Goal: Transaction & Acquisition: Purchase product/service

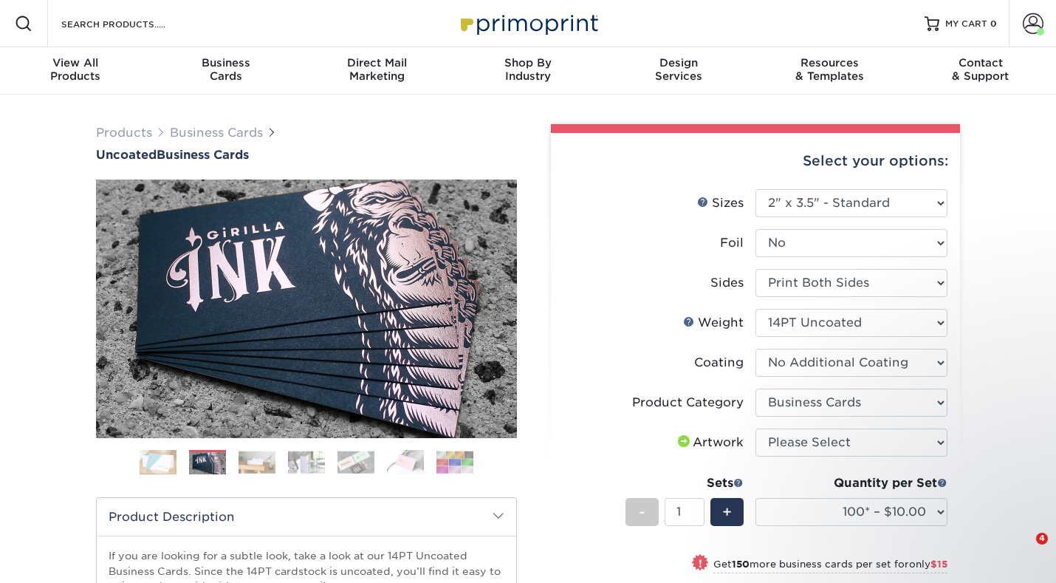
select select "2.00x3.50"
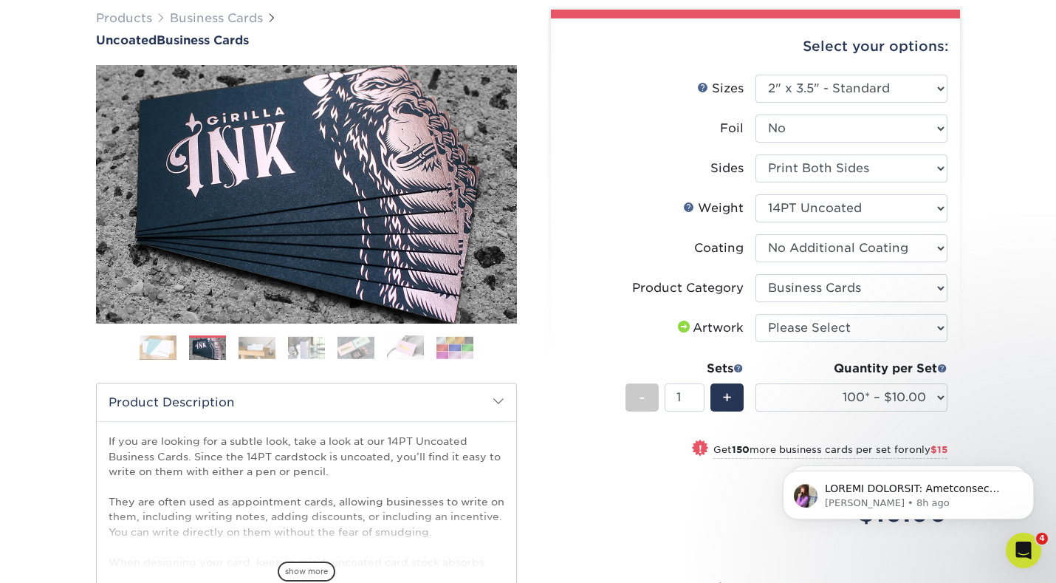
scroll to position [115, 0]
select select "upload"
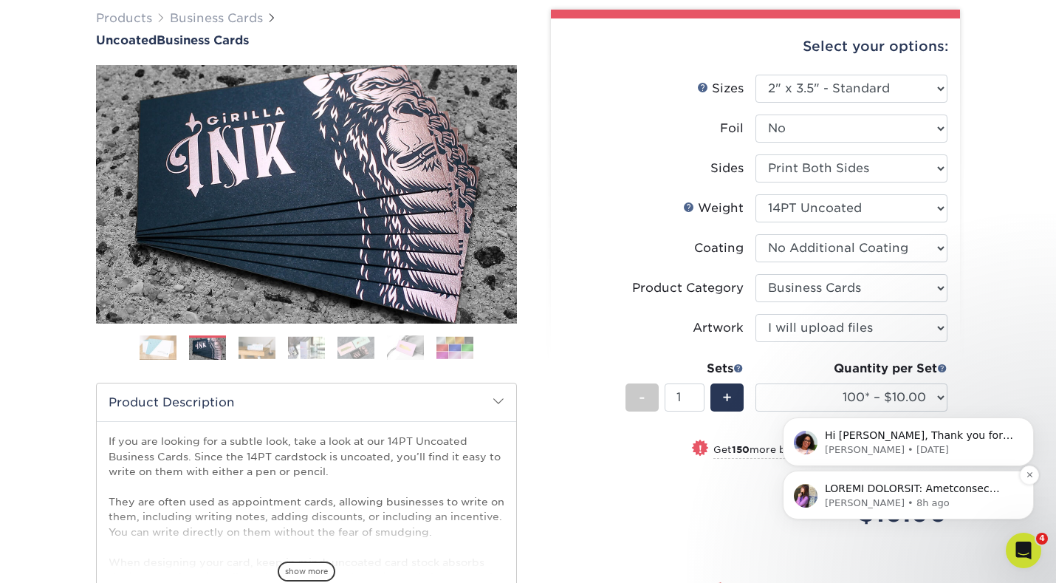
click at [836, 496] on p "Erica • 8h ago" at bounding box center [920, 502] width 191 height 13
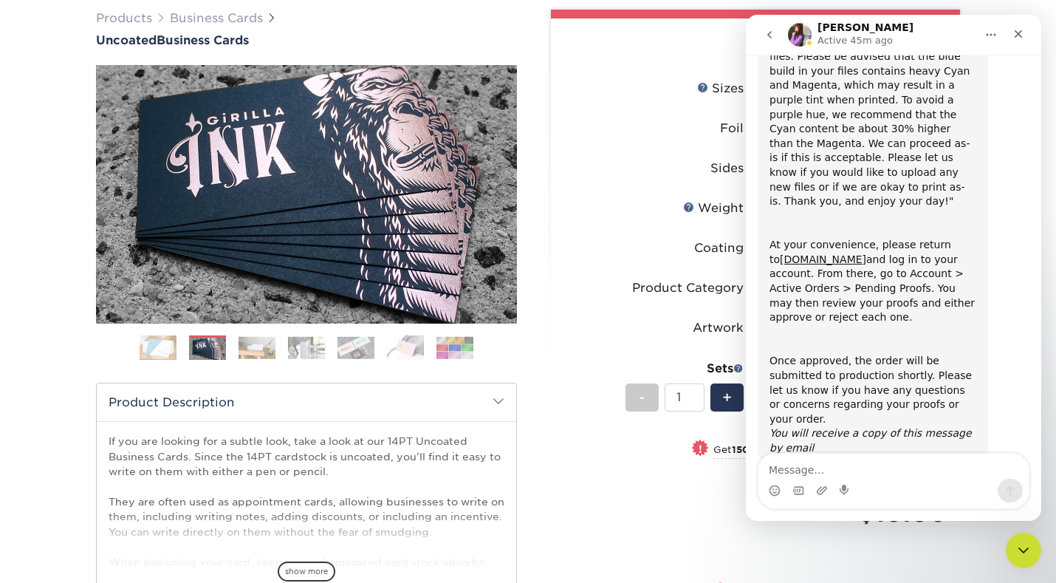
scroll to position [196, 0]
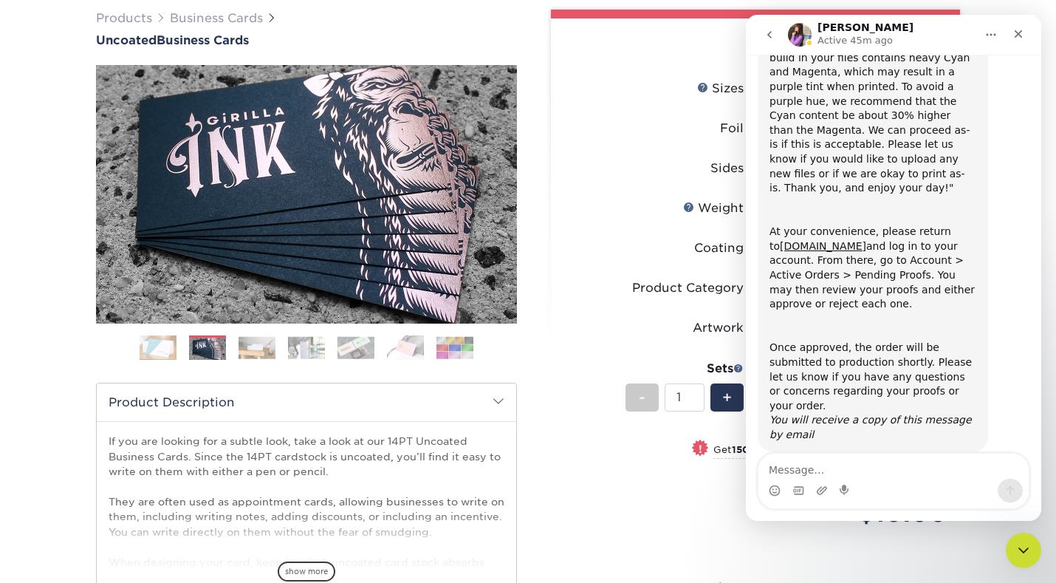
click at [638, 483] on div "Price per set $10.00" at bounding box center [660, 504] width 192 height 56
click at [1024, 32] on icon "Close" at bounding box center [1019, 34] width 12 height 12
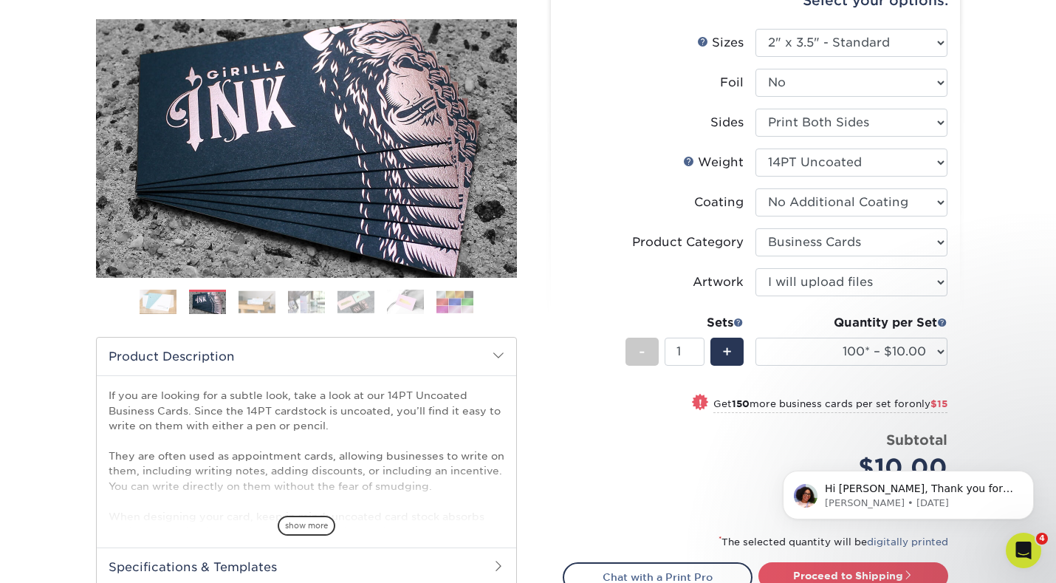
scroll to position [161, 0]
click at [844, 496] on p "Hi Amy, Thank you for your patience while I reviewed your concerns with our Fil…" at bounding box center [920, 489] width 191 height 15
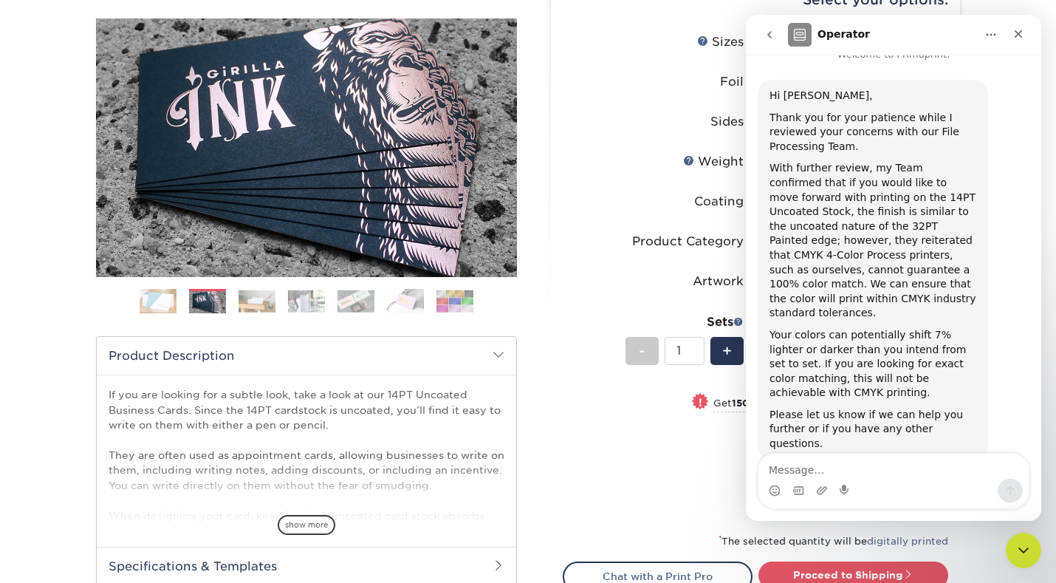
scroll to position [19, 0]
click at [822, 474] on textarea "Message…" at bounding box center [894, 466] width 270 height 25
type textarea "O"
type textarea "y"
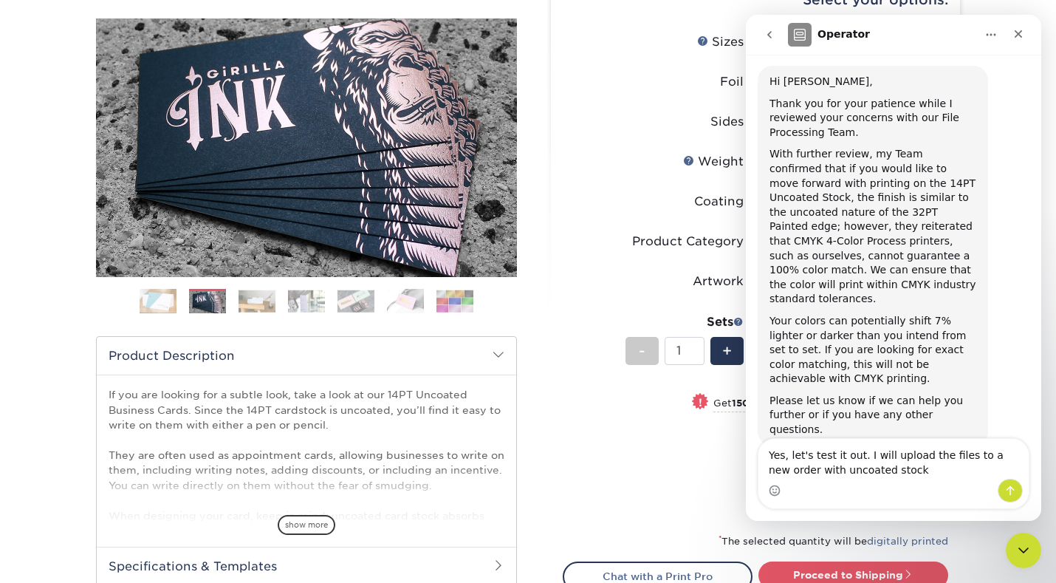
type textarea "Yes, let's test it out. I will upload the files to a new order with uncoated st…"
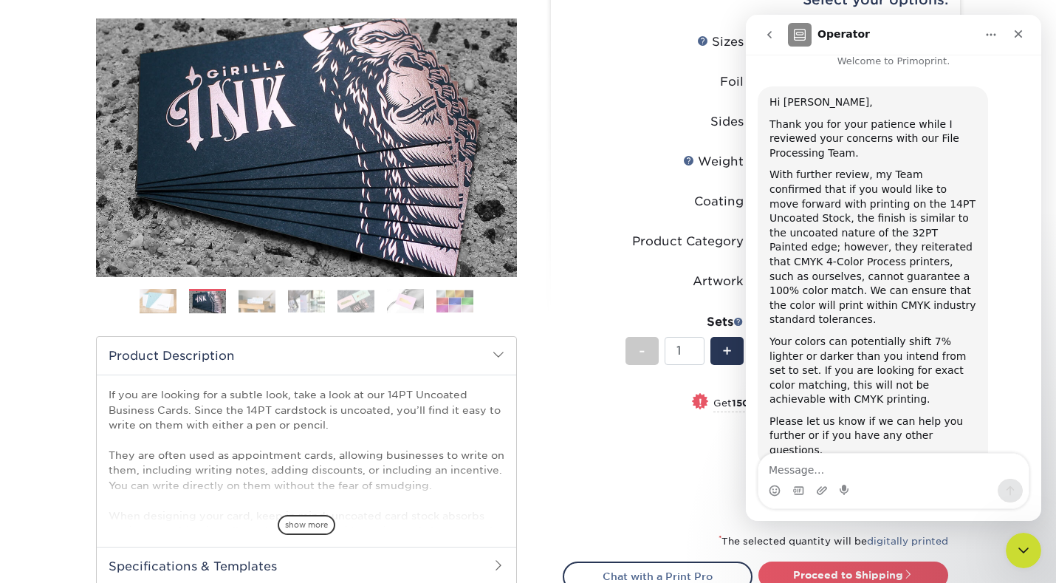
scroll to position [97, 0]
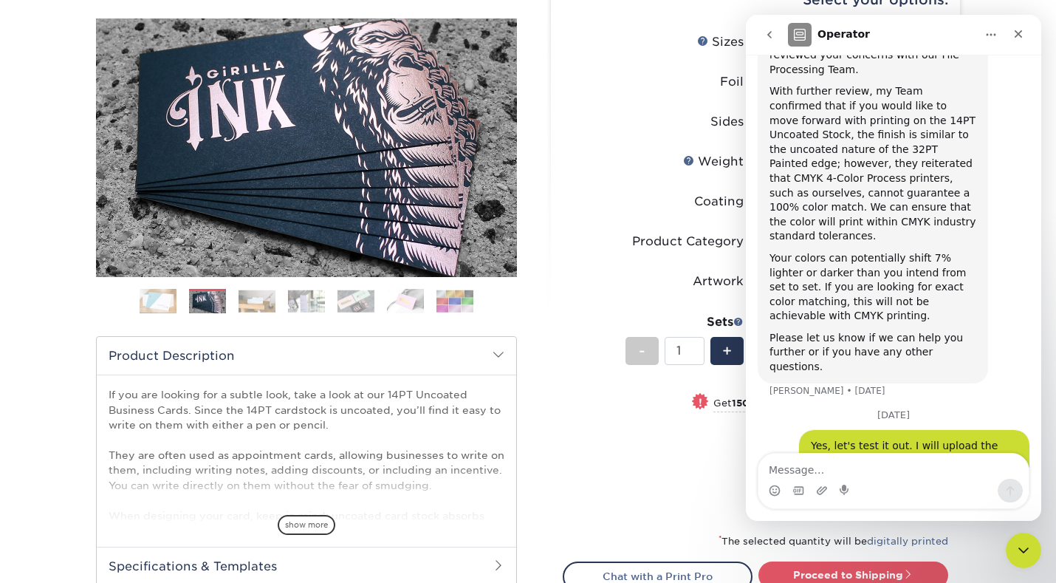
click at [714, 430] on div "Price per set $10.00" at bounding box center [660, 457] width 192 height 56
click at [565, 211] on label "Coating" at bounding box center [660, 202] width 192 height 28
click at [771, 31] on icon "go back" at bounding box center [770, 35] width 12 height 12
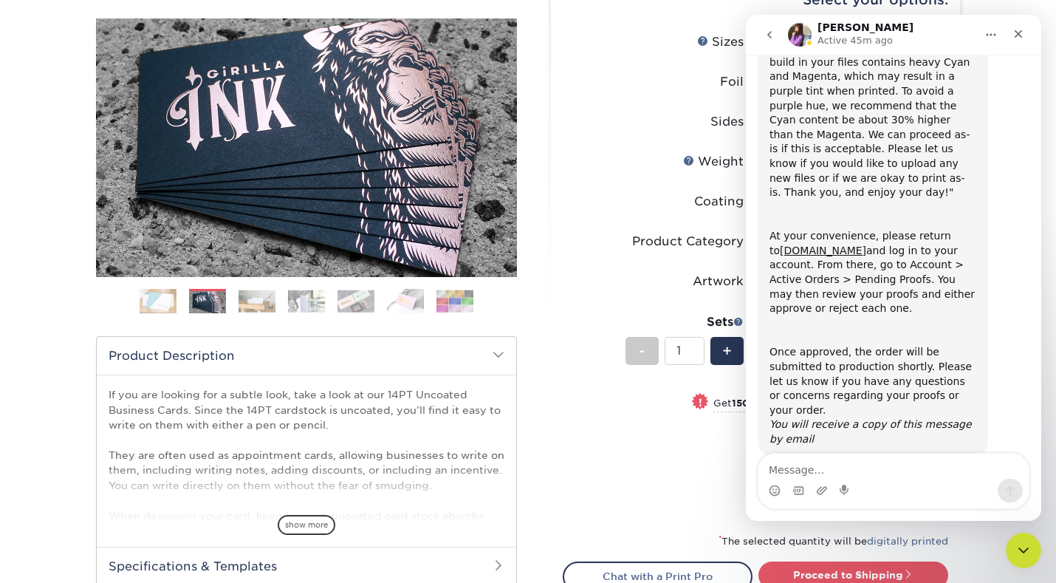
scroll to position [196, 0]
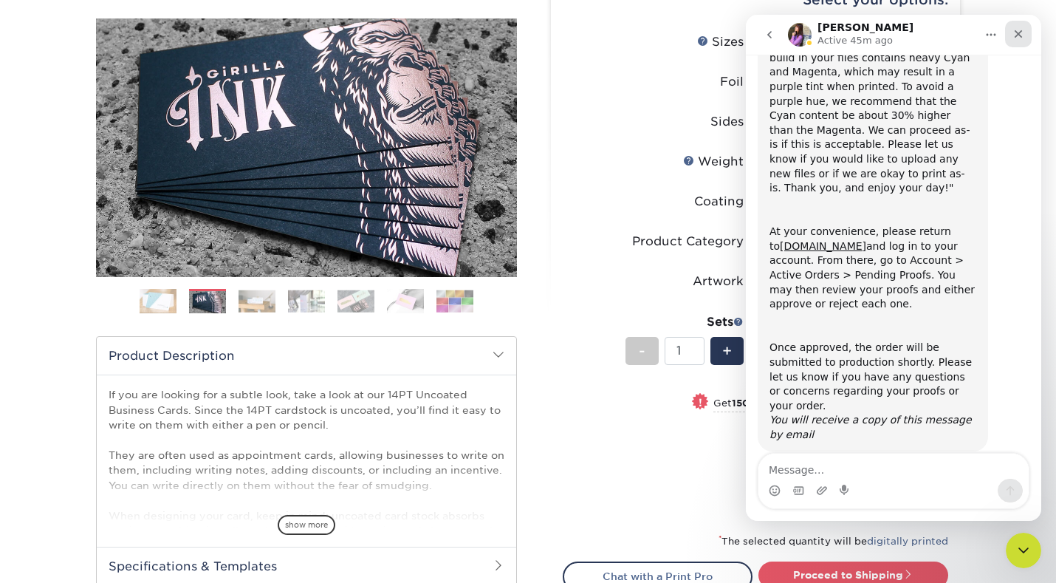
click at [1021, 32] on icon "Close" at bounding box center [1019, 34] width 8 height 8
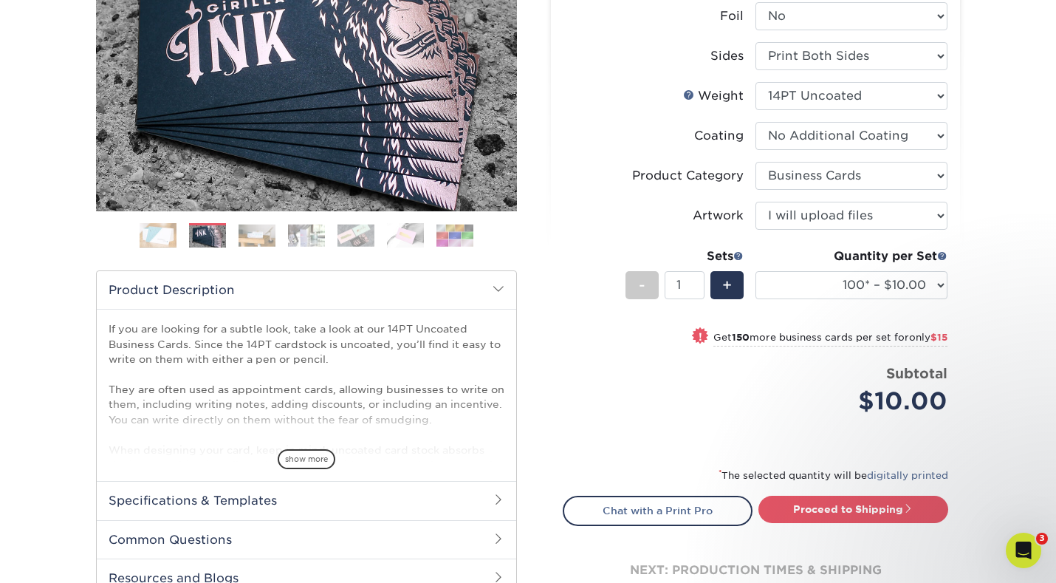
scroll to position [231, 0]
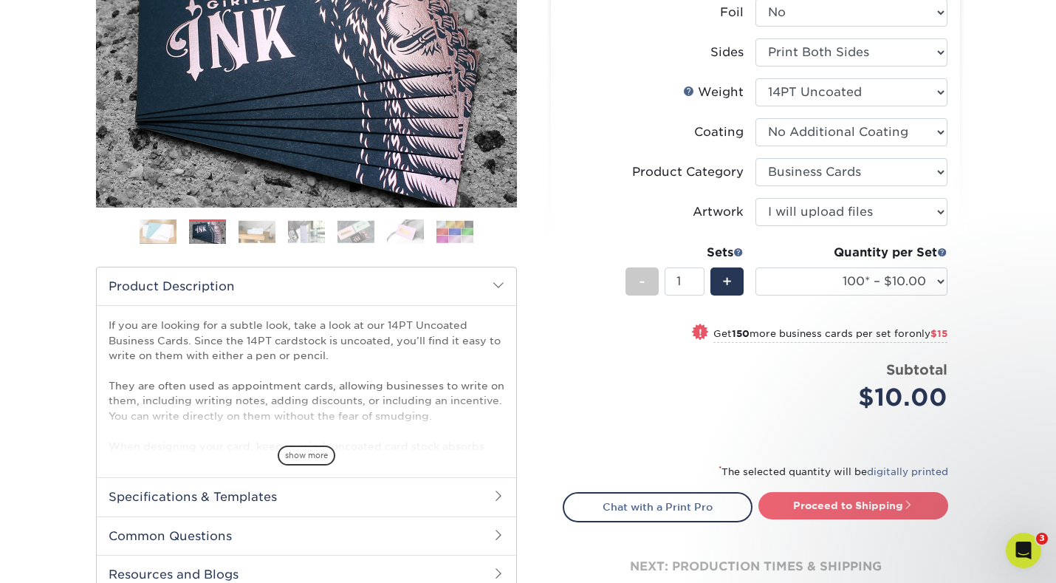
click at [824, 505] on link "Proceed to Shipping" at bounding box center [854, 505] width 190 height 27
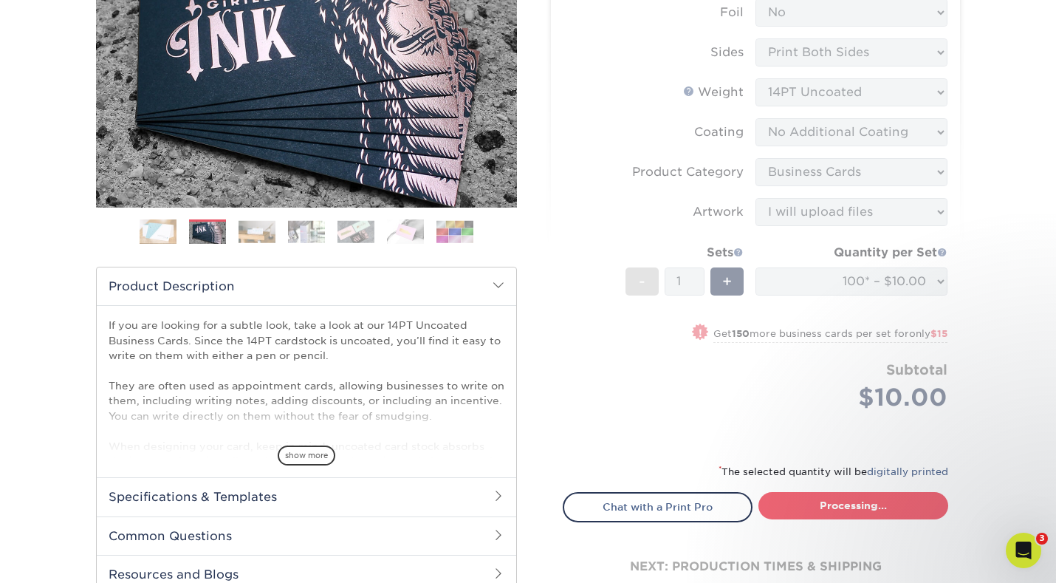
type input "Set 1"
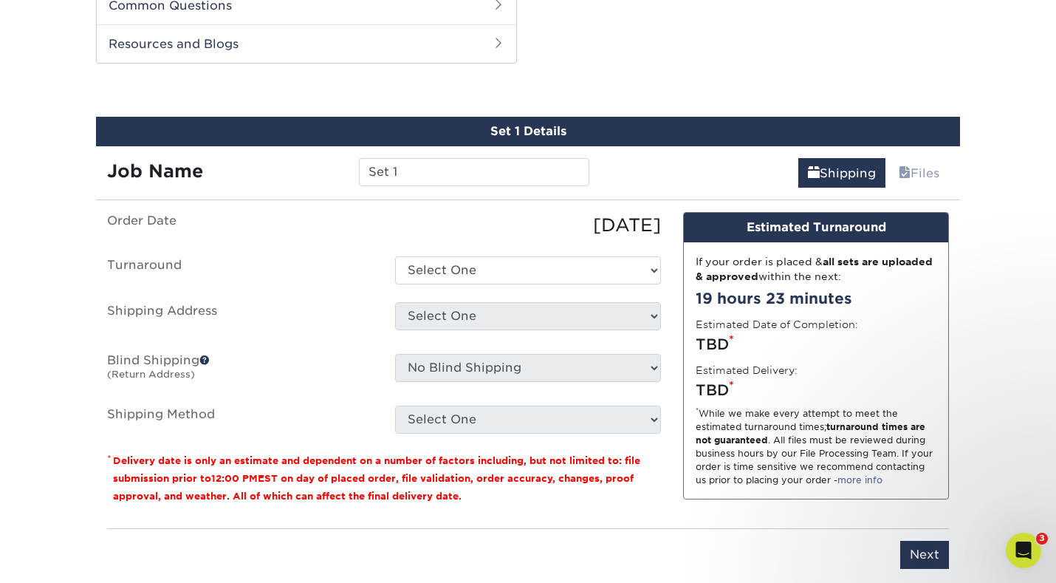
scroll to position [762, 0]
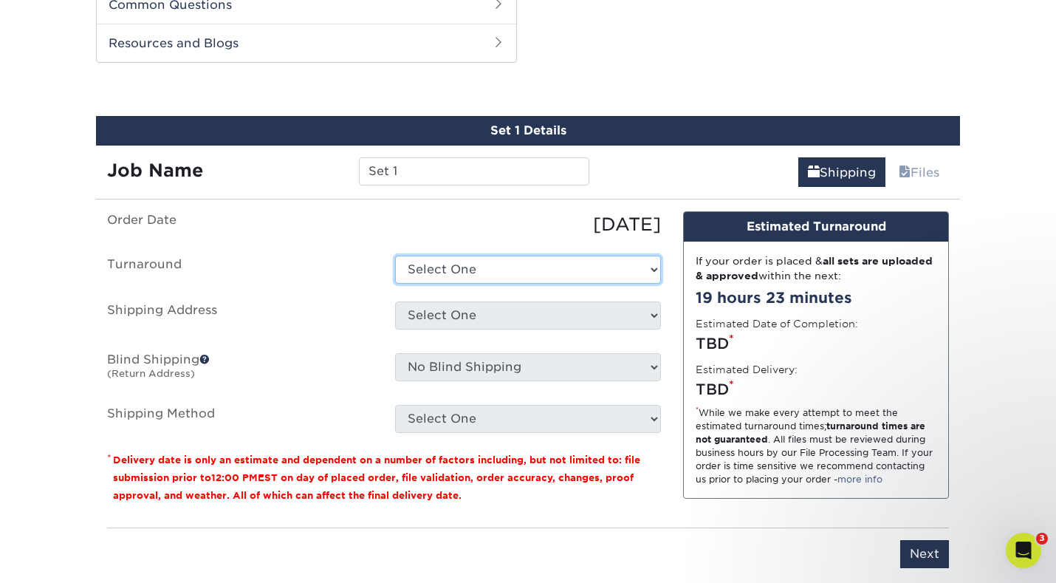
select select "4c2c72ee-1c68-4ec0-9d3e-319953a38893"
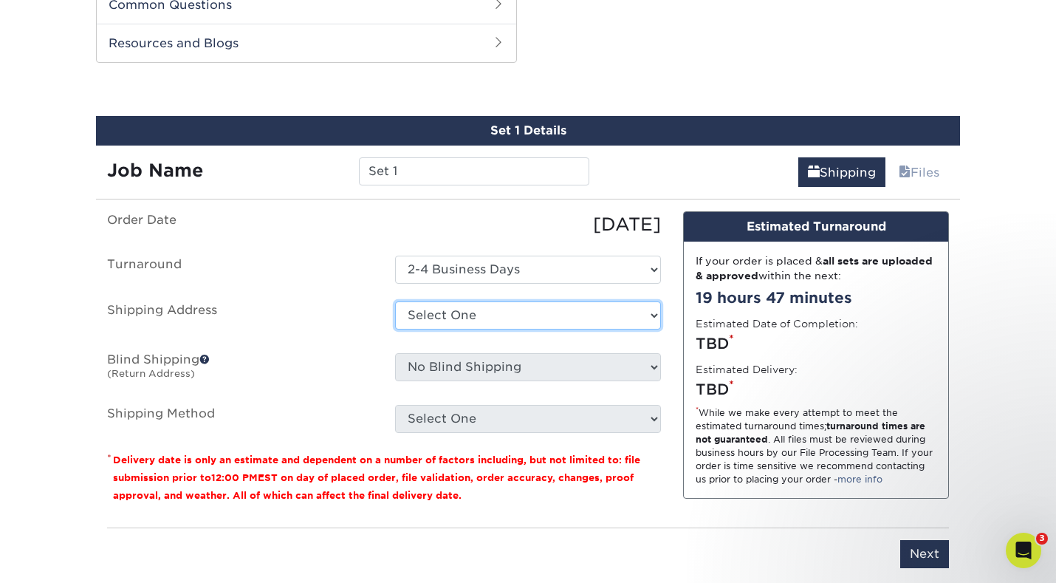
select select "279332"
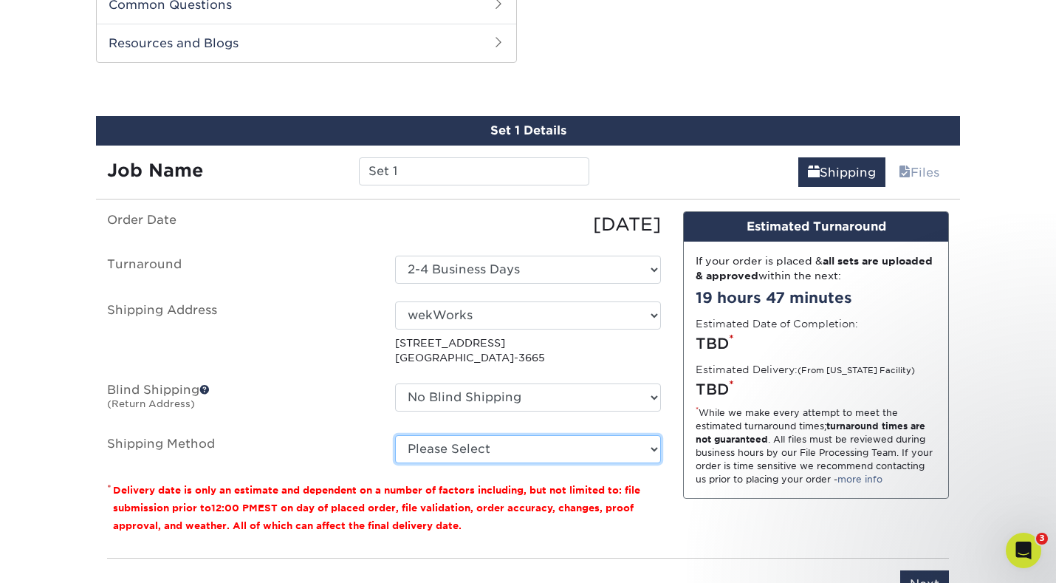
select select "03"
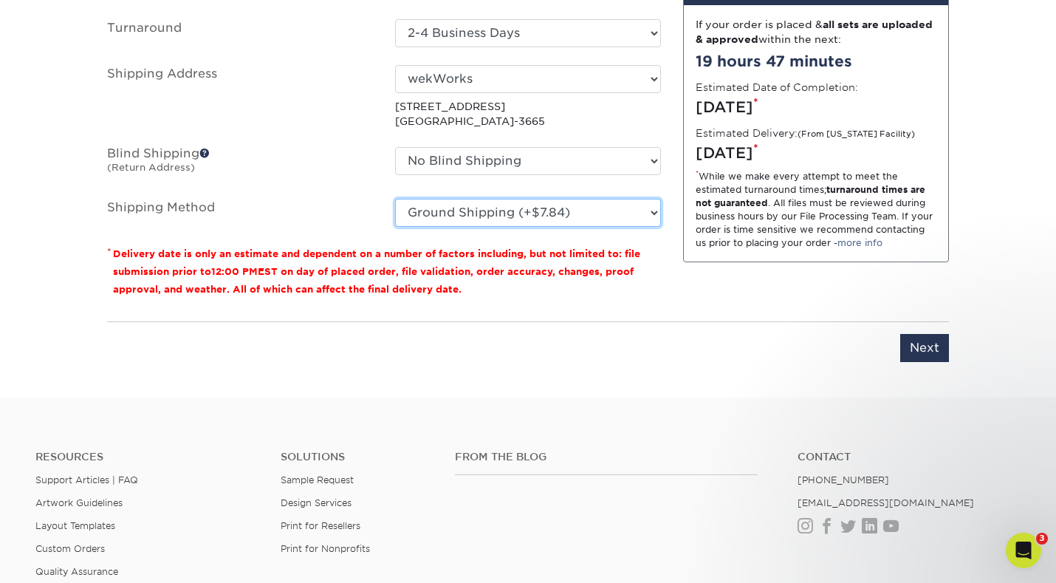
scroll to position [1011, 0]
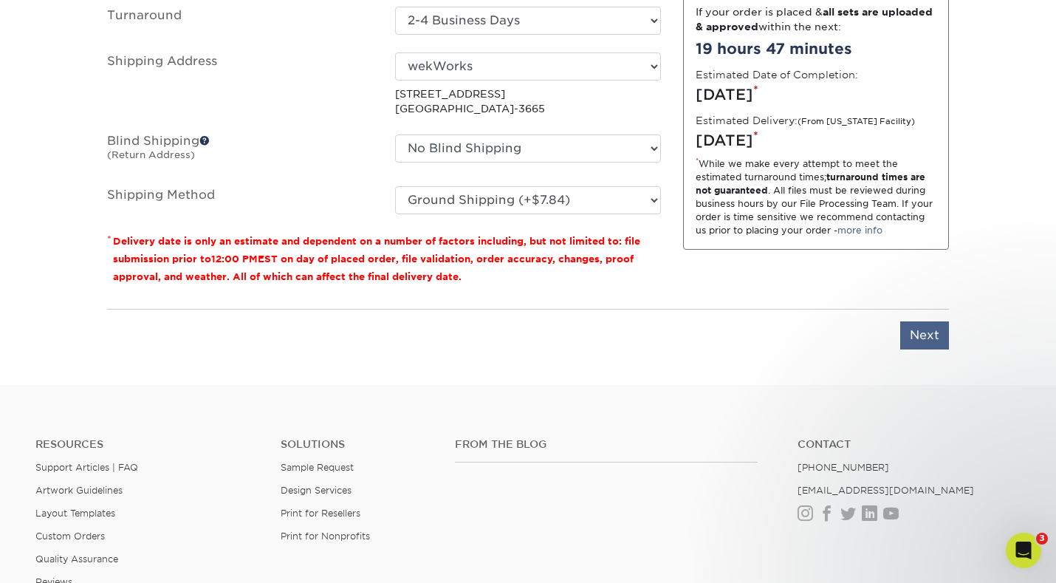
click at [932, 332] on input "Next" at bounding box center [925, 335] width 49 height 28
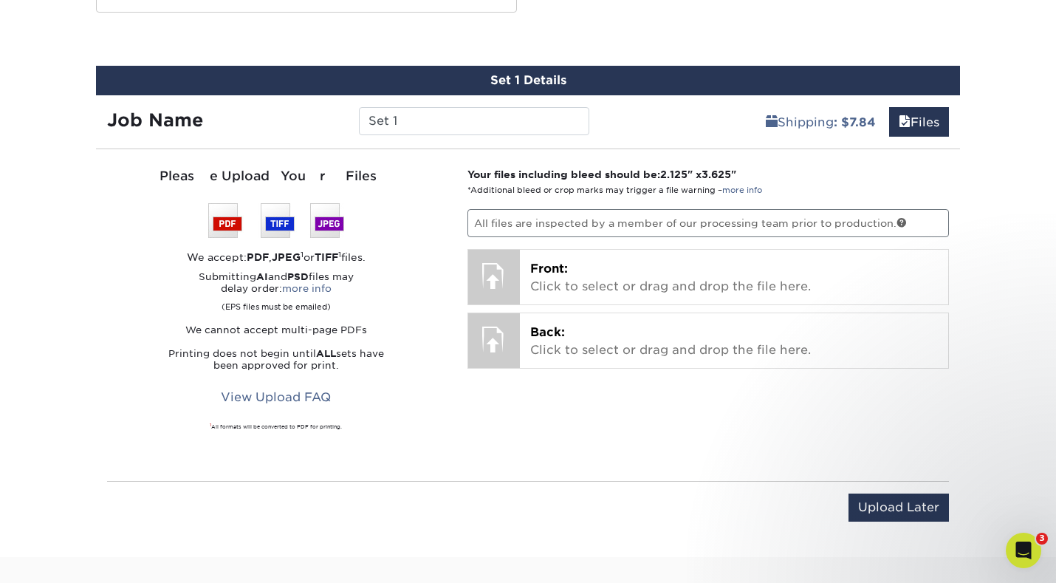
scroll to position [709, 0]
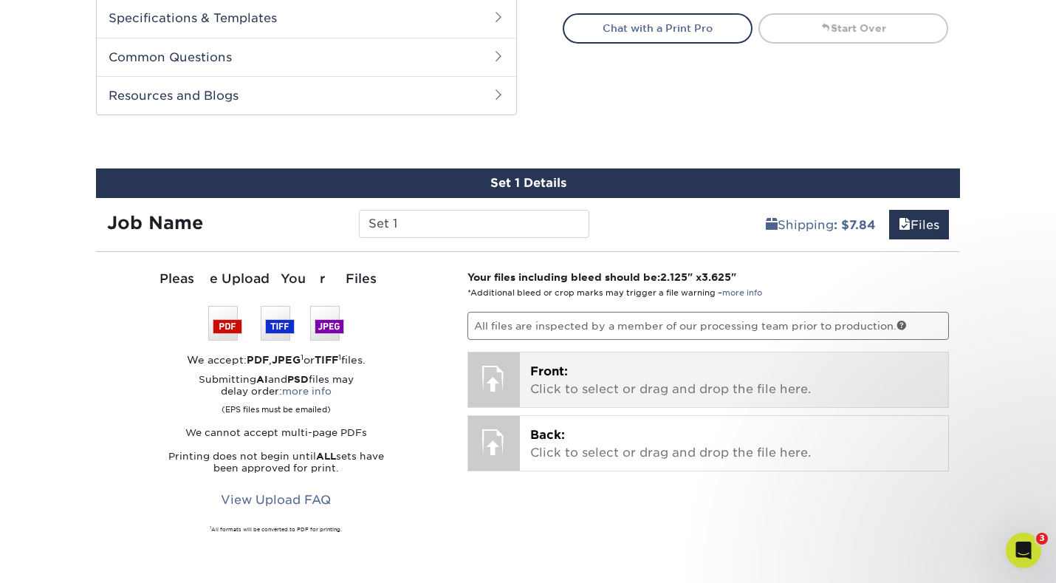
click at [542, 369] on span "Front:" at bounding box center [549, 371] width 38 height 14
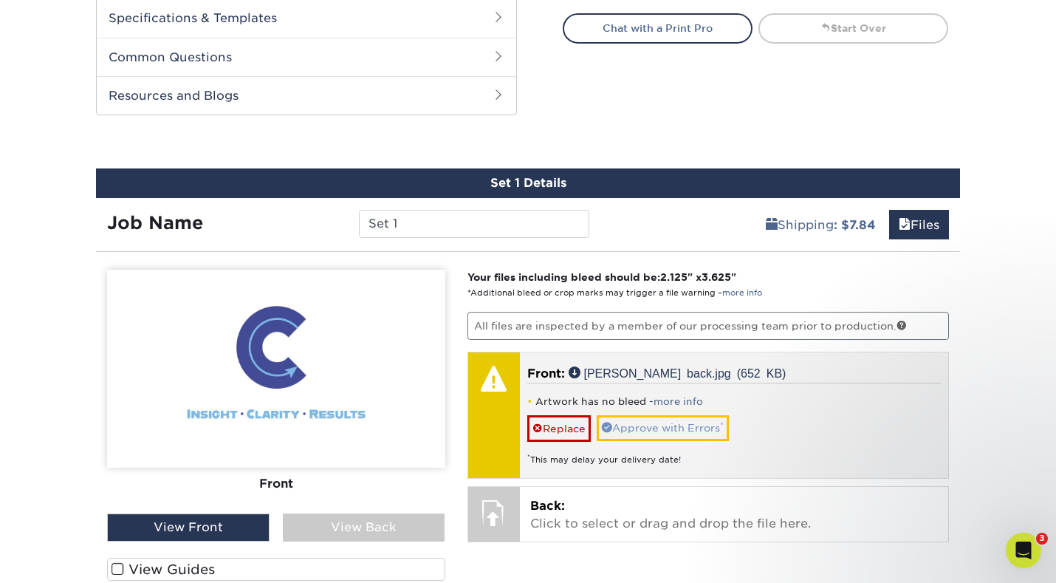
click at [643, 426] on link "Approve with Errors *" at bounding box center [663, 427] width 132 height 25
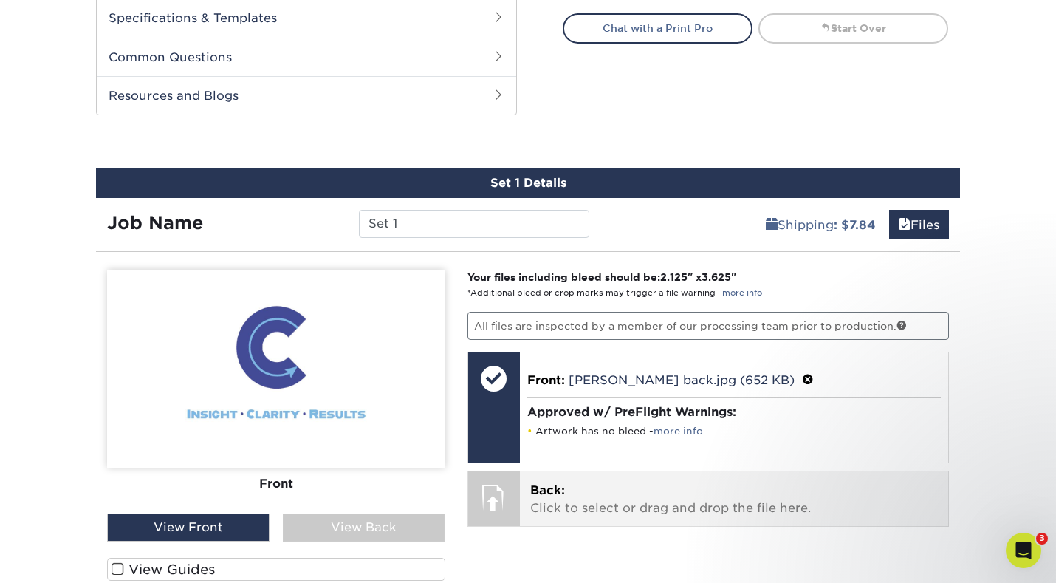
click at [607, 502] on p "Back: Click to select or drag and drop the file here." at bounding box center [734, 499] width 409 height 35
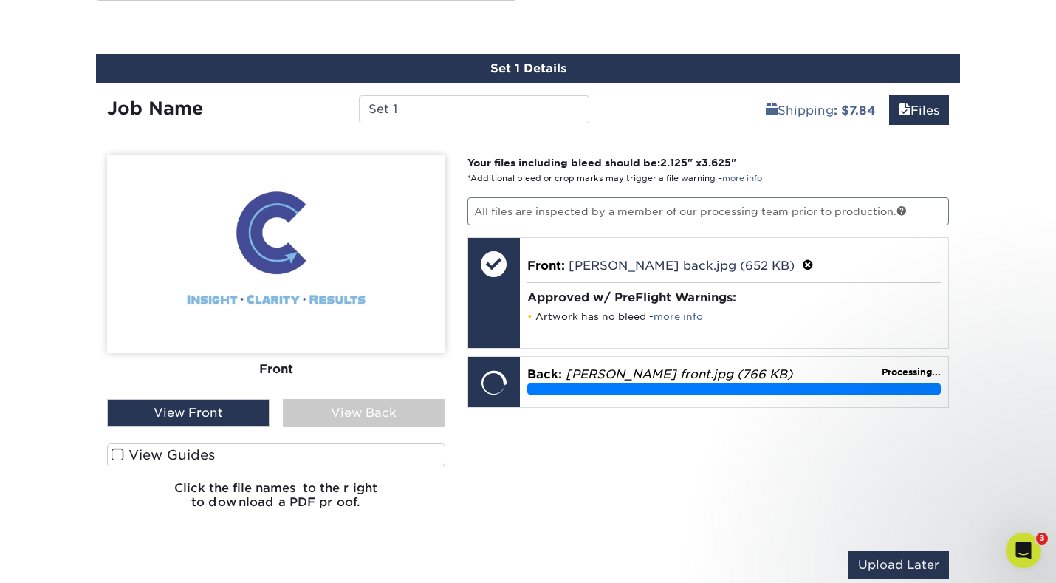
scroll to position [837, 0]
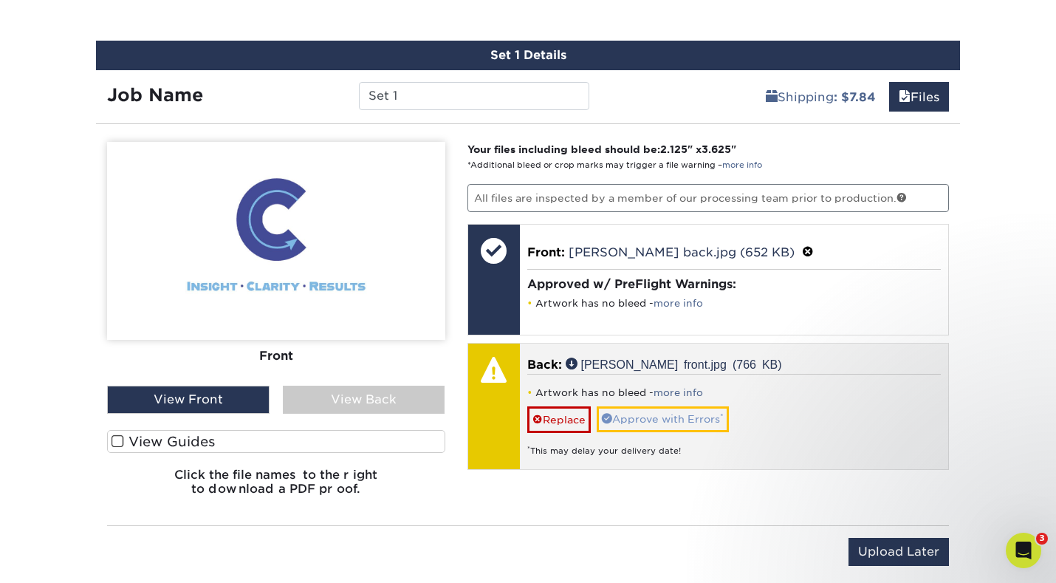
click at [639, 414] on link "Approve with Errors *" at bounding box center [663, 418] width 132 height 25
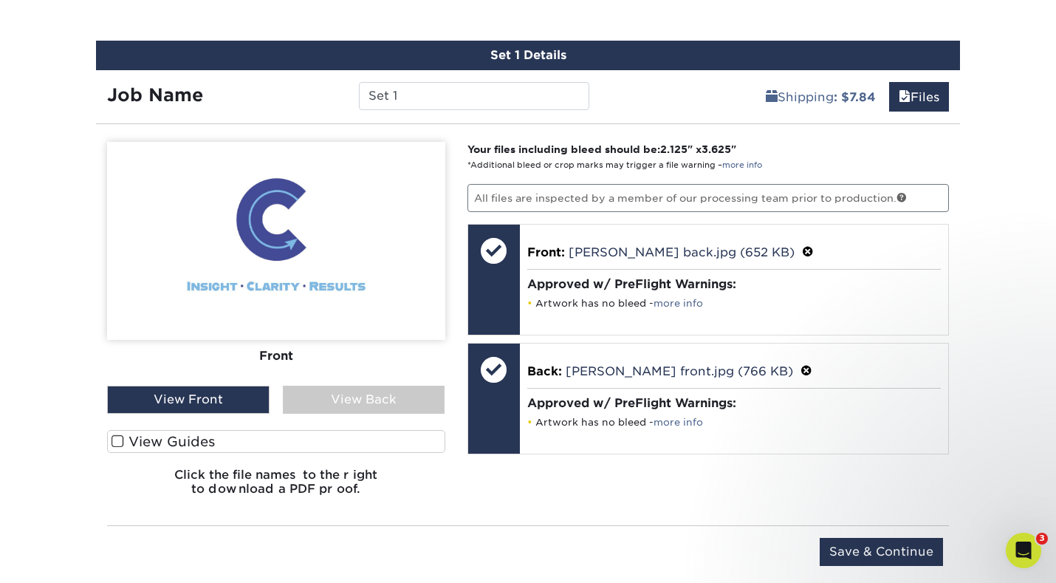
click at [413, 404] on div "View Back" at bounding box center [364, 400] width 163 height 28
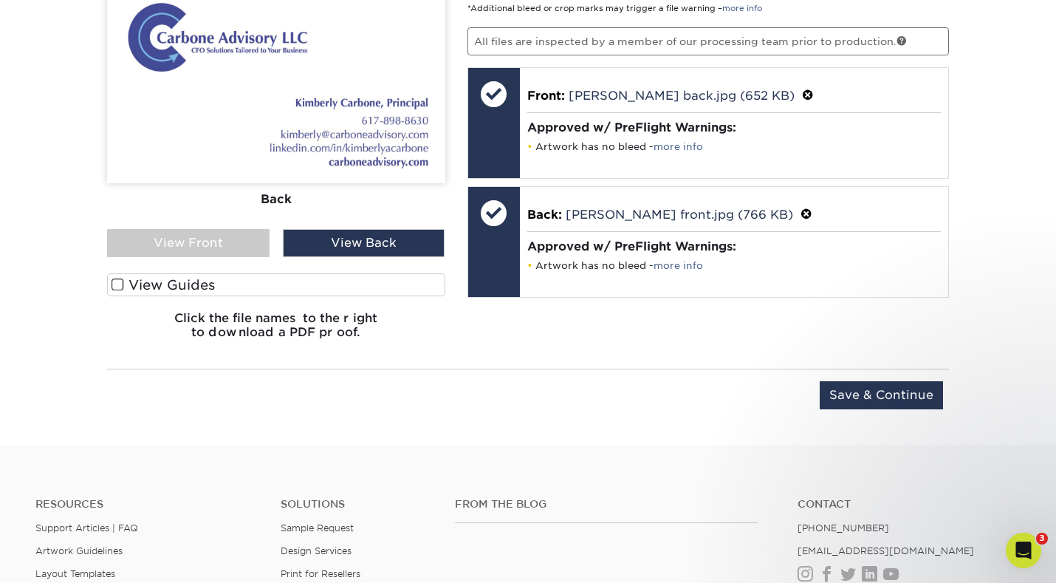
scroll to position [993, 0]
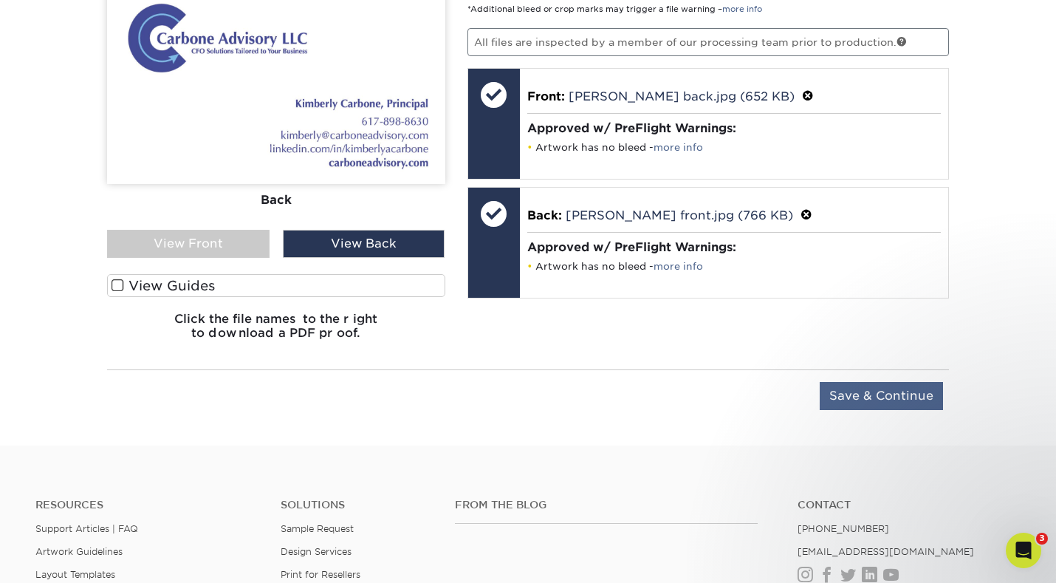
click at [891, 403] on input "Save & Continue" at bounding box center [881, 396] width 123 height 28
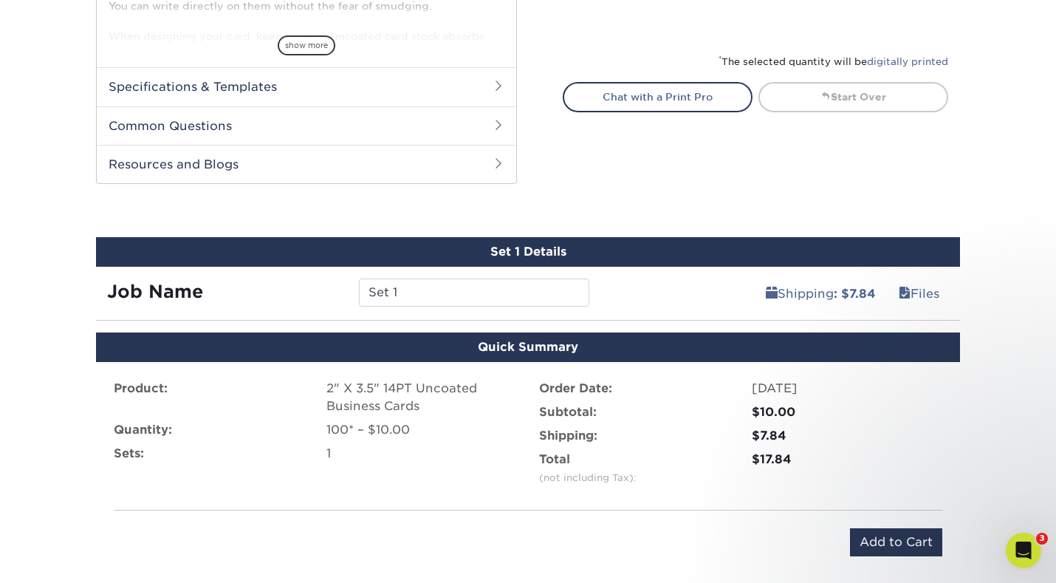
scroll to position [677, 0]
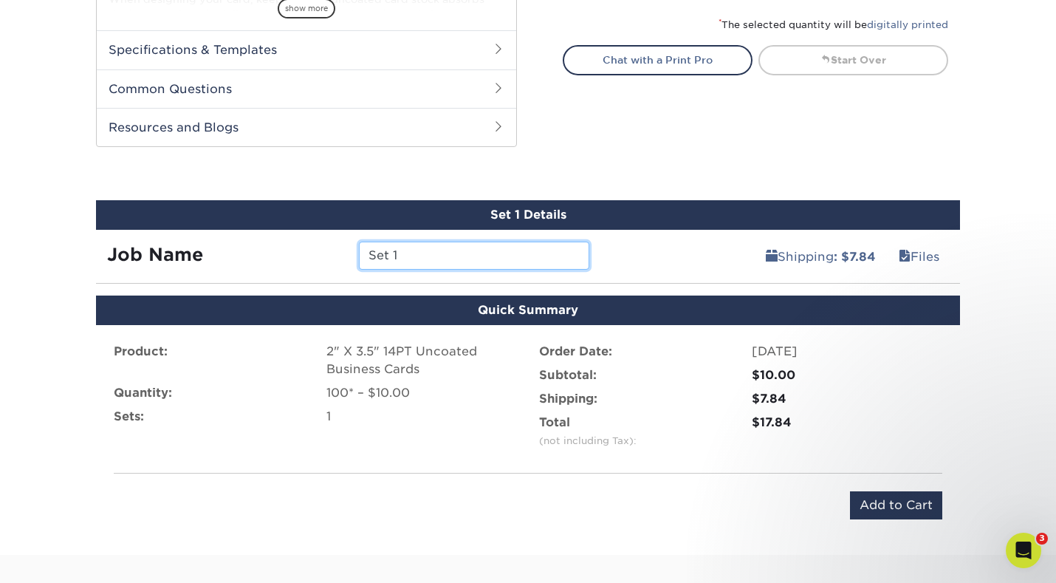
click at [489, 264] on input "Set 1" at bounding box center [474, 256] width 230 height 28
type input "Carbone test"
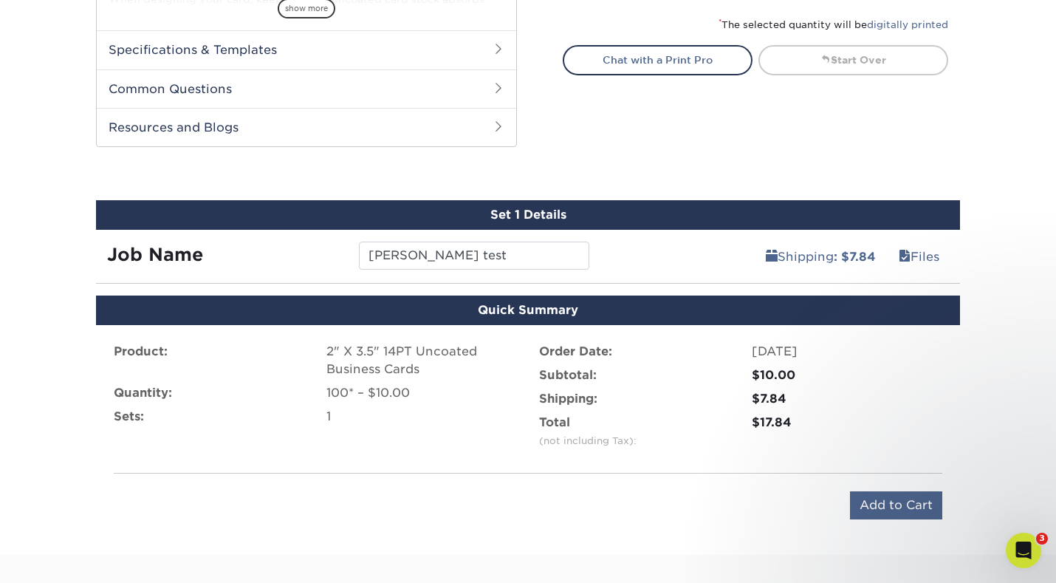
click at [912, 498] on input "Add to Cart" at bounding box center [896, 505] width 92 height 28
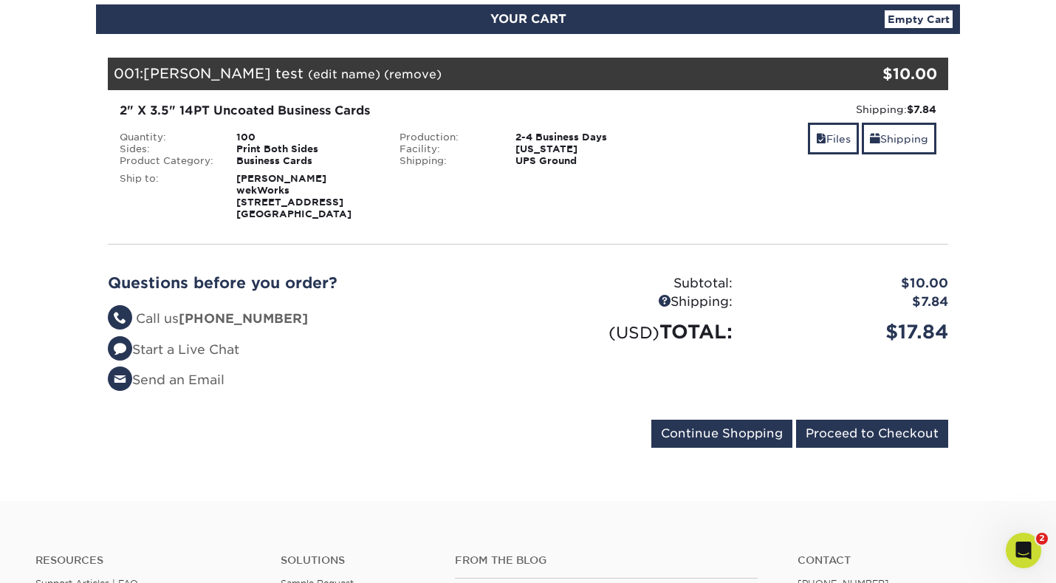
scroll to position [167, 0]
click at [871, 434] on input "Proceed to Checkout" at bounding box center [872, 434] width 152 height 28
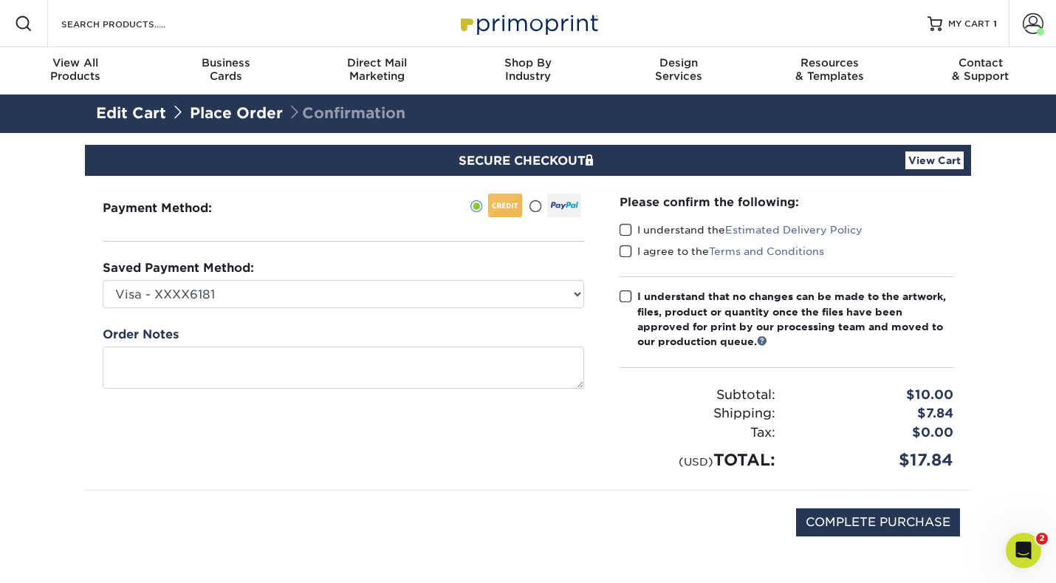
click at [521, 423] on div "Payment Method:" at bounding box center [343, 333] width 517 height 314
click at [626, 233] on span at bounding box center [626, 230] width 13 height 14
click at [0, 0] on input "I understand the Estimated Delivery Policy" at bounding box center [0, 0] width 0 height 0
click at [626, 249] on span at bounding box center [626, 252] width 13 height 14
click at [0, 0] on input "I agree to the Terms and Conditions" at bounding box center [0, 0] width 0 height 0
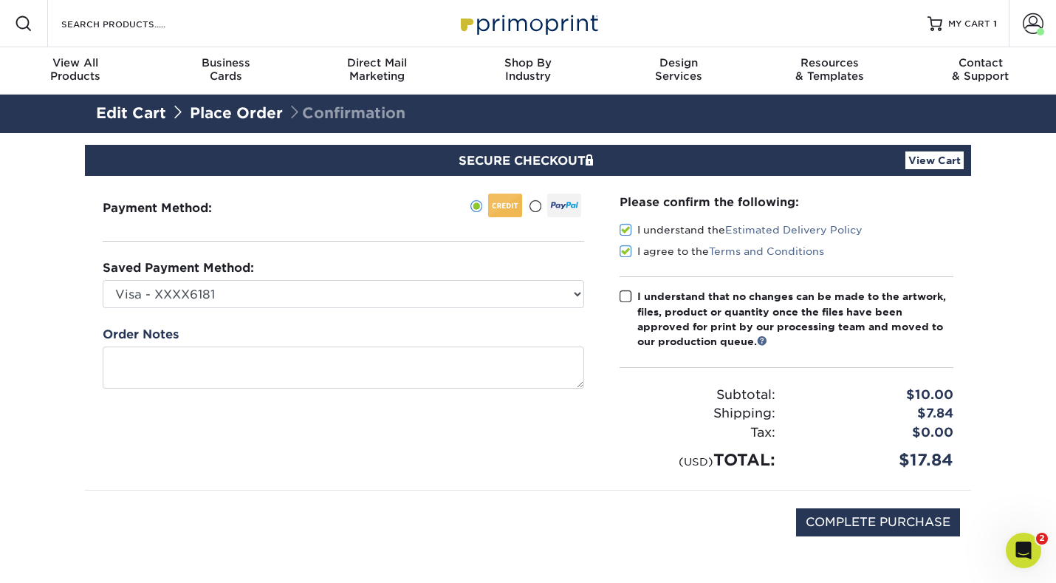
click at [627, 296] on span at bounding box center [626, 297] width 13 height 14
click at [0, 0] on input "I understand that no changes can be made to the artwork, files, product or quan…" at bounding box center [0, 0] width 0 height 0
click at [875, 516] on input "COMPLETE PURCHASE" at bounding box center [878, 522] width 164 height 28
type input "PROCESSING, PLEASE WAIT..."
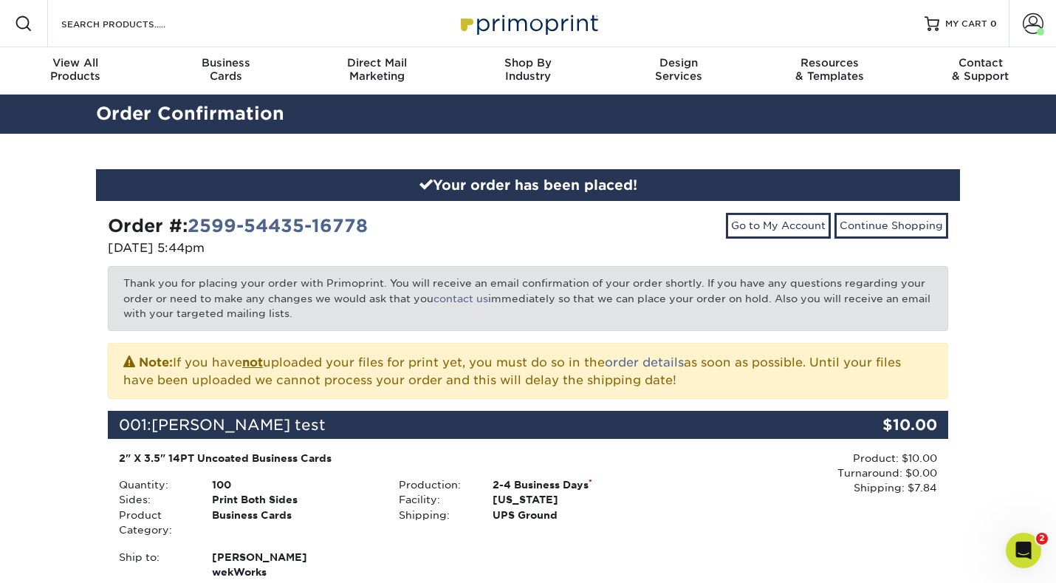
click at [700, 482] on div "Product: $10.00 Turnaround: $0.00 Shipping: $7.84 Discount: - $0.00" at bounding box center [803, 473] width 269 height 45
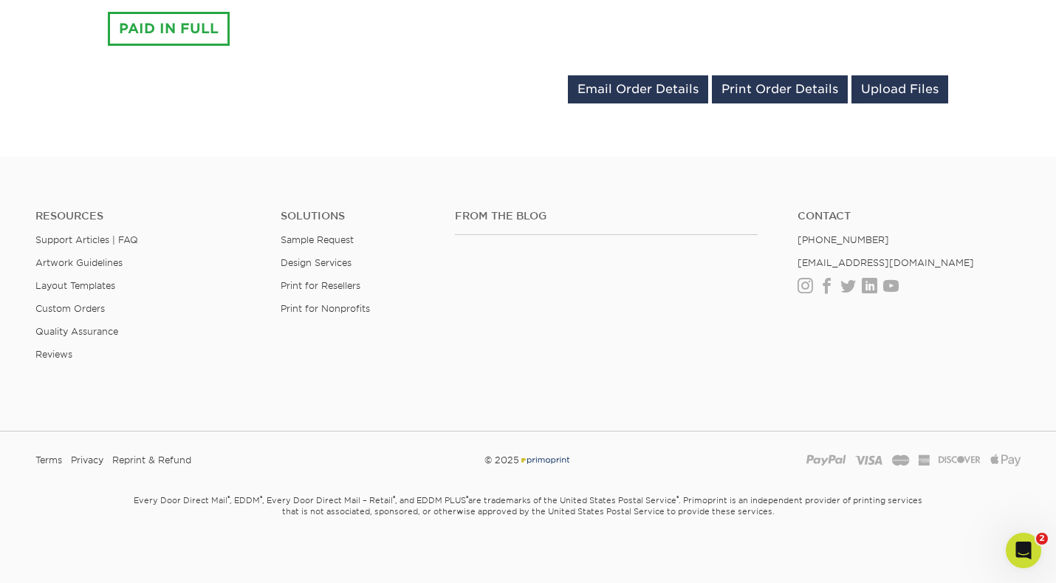
scroll to position [728, 0]
